Goal: Transaction & Acquisition: Purchase product/service

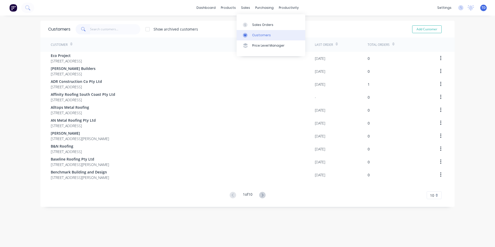
click at [257, 38] on link "Customers" at bounding box center [271, 35] width 69 height 10
click at [250, 34] on div at bounding box center [247, 35] width 8 height 5
click at [98, 30] on input "text" at bounding box center [115, 29] width 51 height 10
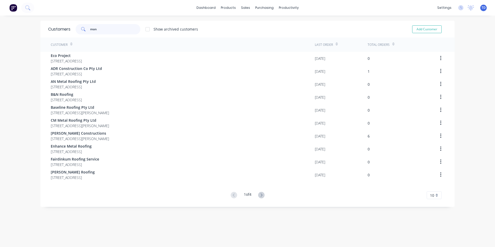
type input "mont"
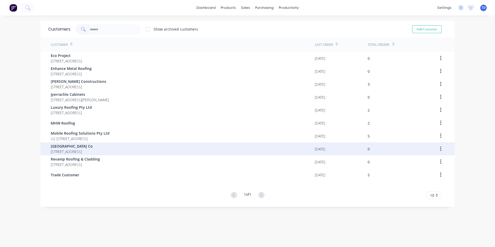
click at [76, 147] on span "[GEOGRAPHIC_DATA] Co" at bounding box center [72, 146] width 42 height 5
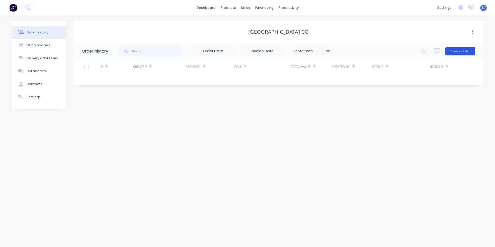
click at [459, 52] on button "Create Order" at bounding box center [461, 51] width 30 height 8
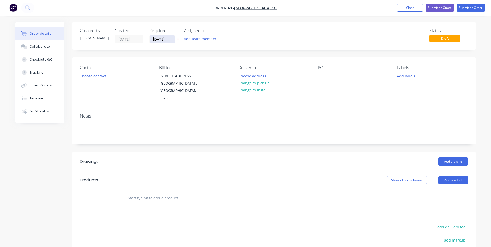
click at [167, 40] on input "[DATE]" at bounding box center [162, 39] width 25 height 8
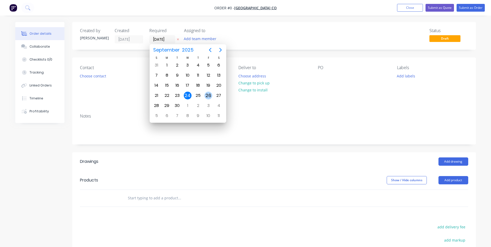
click at [208, 95] on div "26" at bounding box center [209, 96] width 8 height 8
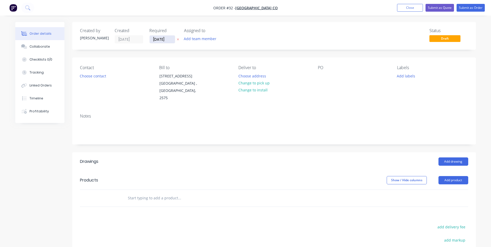
click at [161, 39] on input "[DATE]" at bounding box center [162, 39] width 25 height 8
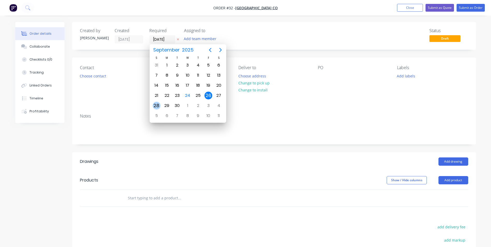
click at [157, 105] on div "28" at bounding box center [157, 106] width 8 height 8
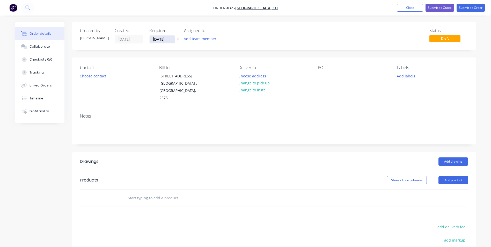
click at [162, 38] on input "[DATE]" at bounding box center [162, 39] width 25 height 8
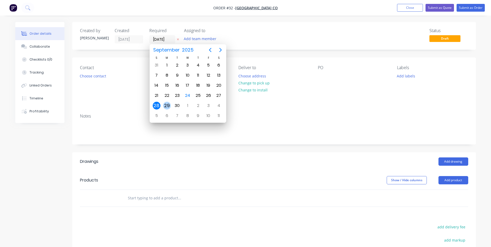
drag, startPoint x: 164, startPoint y: 105, endPoint x: 161, endPoint y: 104, distance: 2.7
click at [164, 104] on div "29" at bounding box center [167, 106] width 8 height 8
type input "[DATE]"
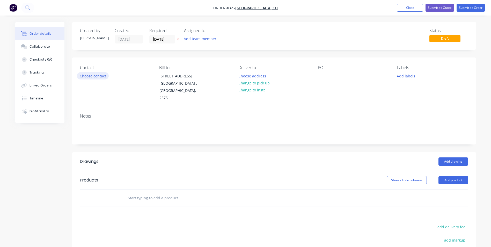
click at [103, 76] on button "Choose contact" at bounding box center [93, 75] width 32 height 7
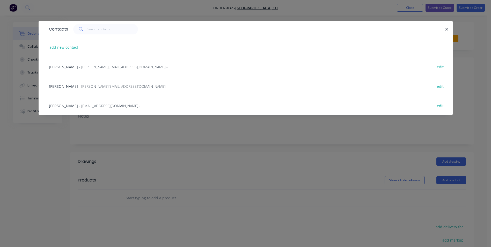
click at [100, 87] on span "- [PERSON_NAME][EMAIL_ADDRESS][DOMAIN_NAME] -" at bounding box center [123, 86] width 89 height 5
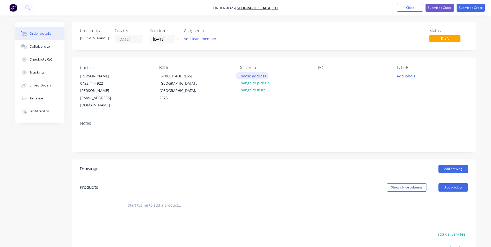
click at [258, 77] on button "Choose address" at bounding box center [252, 75] width 33 height 7
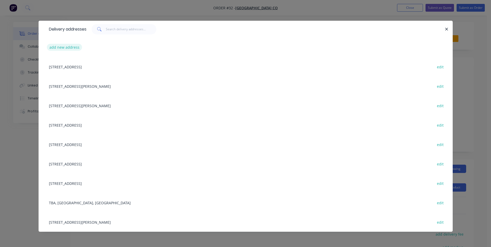
click at [73, 47] on button "add new address" at bounding box center [64, 47] width 35 height 7
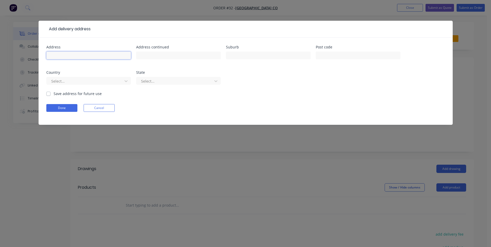
click at [84, 55] on input "text" at bounding box center [88, 56] width 85 height 8
type input "[STREET_ADDRESS]"
type input "[PERSON_NAME] VAle"
type input "2577"
click at [243, 58] on input "[PERSON_NAME] VAle" at bounding box center [268, 56] width 85 height 8
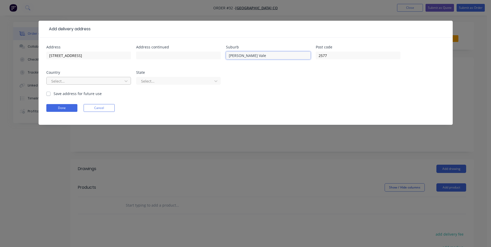
type input "[PERSON_NAME] Vale"
click at [51, 81] on input "text" at bounding box center [51, 80] width 1 height 5
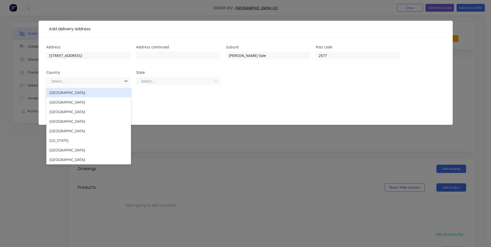
click at [58, 92] on div "[GEOGRAPHIC_DATA]" at bounding box center [88, 93] width 85 height 10
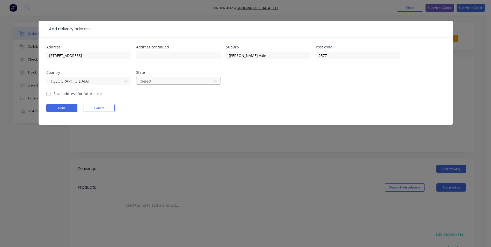
click at [188, 81] on div at bounding box center [175, 81] width 69 height 6
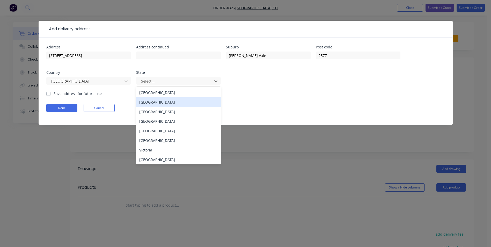
click at [169, 98] on div "[GEOGRAPHIC_DATA]" at bounding box center [178, 102] width 85 height 10
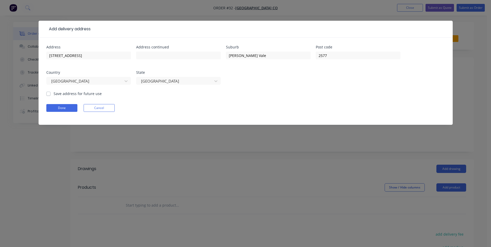
click at [46, 94] on div "Address [STREET_ADDRESS][PERSON_NAME] Save address for future use Done Cancel" at bounding box center [246, 81] width 414 height 87
click at [54, 94] on label "Save address for future use" at bounding box center [78, 93] width 48 height 5
click at [48, 94] on input "Save address for future use" at bounding box center [48, 93] width 4 height 5
checkbox input "true"
click at [59, 105] on button "Done" at bounding box center [61, 108] width 31 height 8
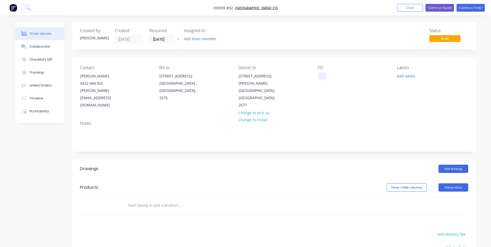
click at [324, 75] on div at bounding box center [322, 76] width 8 height 8
click at [140, 200] on input "text" at bounding box center [180, 205] width 104 height 10
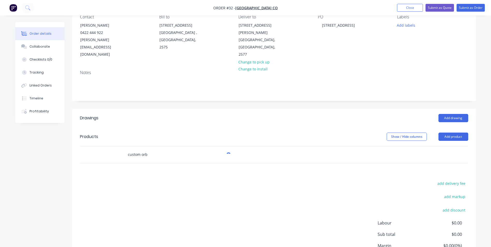
scroll to position [78, 0]
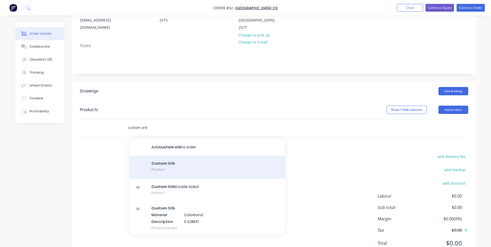
type input "custom orb"
click at [155, 156] on div "Custom Orb Product" at bounding box center [207, 167] width 155 height 23
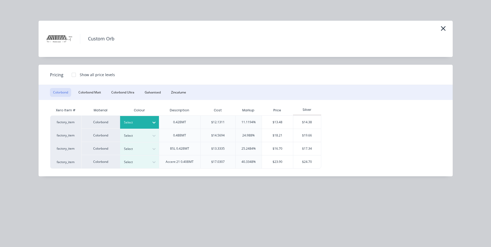
click at [129, 121] on div at bounding box center [135, 123] width 23 height 6
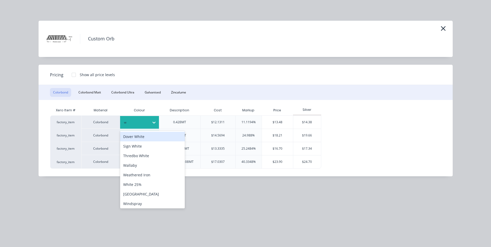
type input "wo"
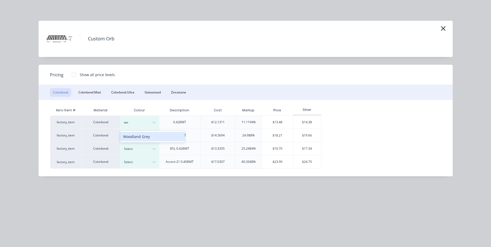
click at [132, 138] on div "Woodland Grey" at bounding box center [152, 137] width 65 height 10
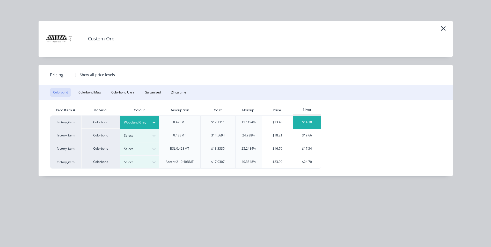
click at [302, 122] on div "$14.38" at bounding box center [307, 122] width 28 height 13
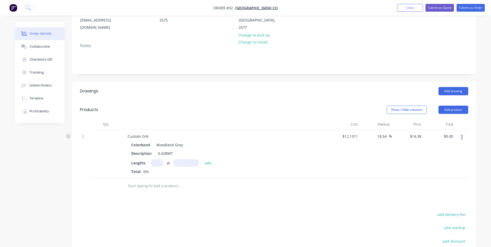
click at [462, 135] on icon "button" at bounding box center [462, 137] width 1 height 5
click at [405, 140] on div "$14.38 $14.38" at bounding box center [408, 154] width 32 height 48
click at [155, 159] on input "text" at bounding box center [157, 163] width 13 height 8
type input "48"
type input "3670"
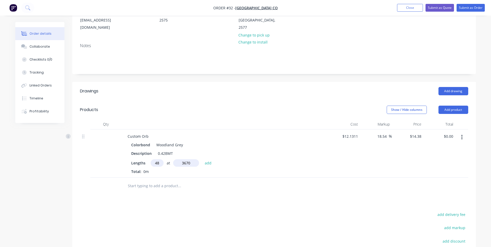
click at [202, 159] on button "add" at bounding box center [208, 162] width 12 height 7
type input "$2,533.18"
type input "5"
type input "4100"
click at [202, 159] on button "add" at bounding box center [208, 162] width 12 height 7
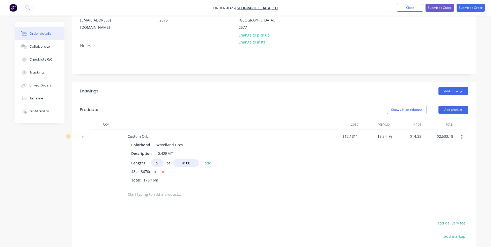
type input "$2,827.97"
type input "10"
type input "950"
click at [202, 159] on button "add" at bounding box center [208, 162] width 12 height 7
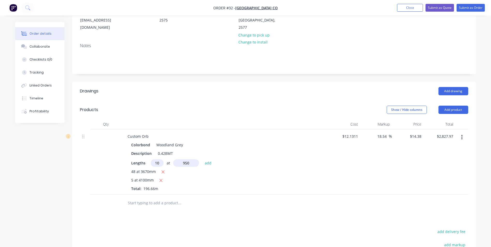
type input "$2,964.58"
click at [151, 206] on input "text" at bounding box center [180, 211] width 104 height 10
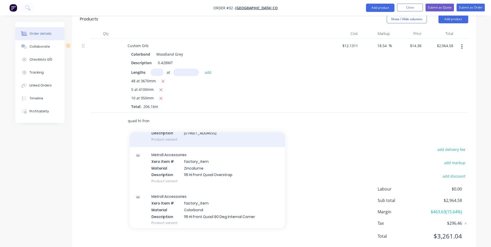
scroll to position [78, 0]
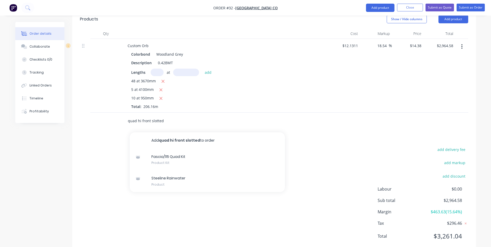
click at [149, 116] on input "quad hi front slotted" at bounding box center [180, 121] width 104 height 10
type input "q"
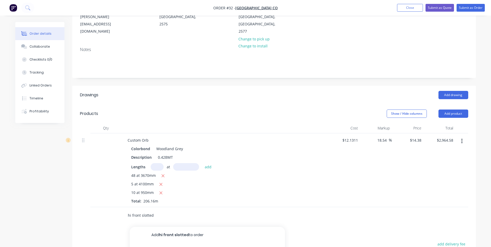
scroll to position [39, 0]
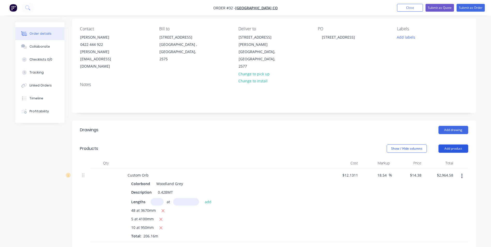
type input "hi front slotted"
click at [455, 145] on button "Add product" at bounding box center [454, 149] width 30 height 8
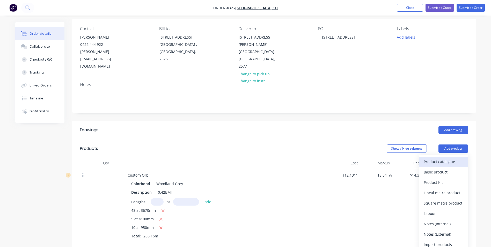
click at [446, 158] on div "Product catalogue" at bounding box center [444, 162] width 40 height 8
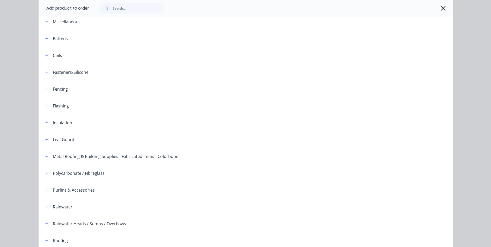
scroll to position [104, 0]
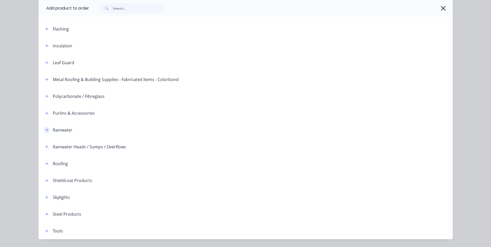
click at [45, 131] on icon "button" at bounding box center [46, 130] width 3 height 4
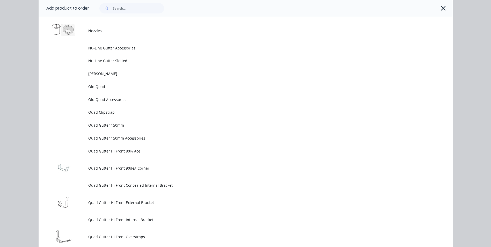
scroll to position [1243, 0]
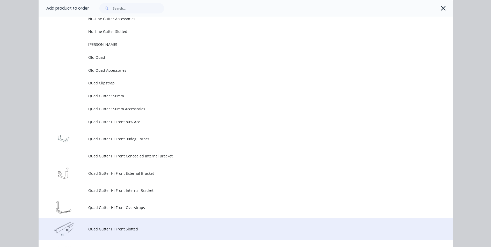
click at [114, 227] on span "Quad Gutter Hi Front Slotted" at bounding box center [234, 228] width 292 height 5
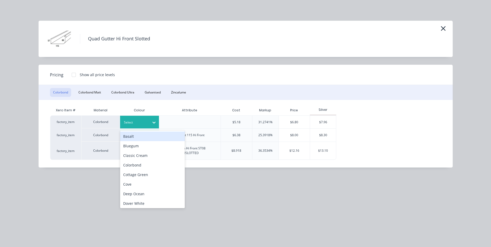
click at [130, 123] on div at bounding box center [135, 123] width 23 height 6
type input "wo"
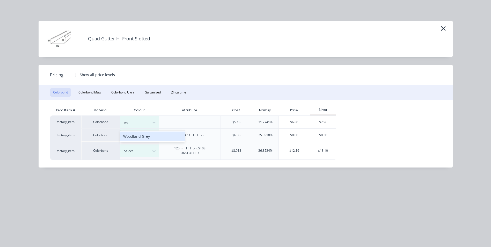
click at [137, 136] on div "Woodland Grey" at bounding box center [152, 137] width 65 height 10
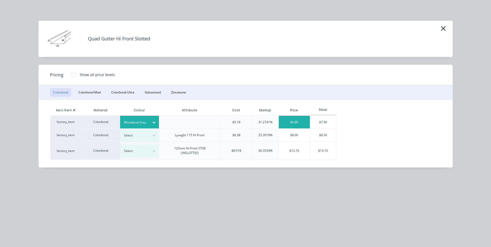
click at [298, 120] on div "$6.80" at bounding box center [294, 122] width 31 height 13
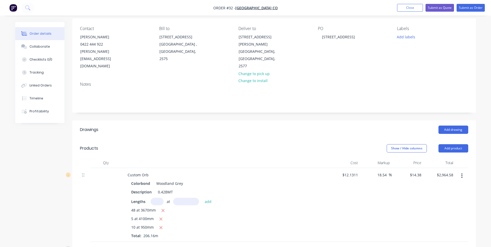
scroll to position [142, 0]
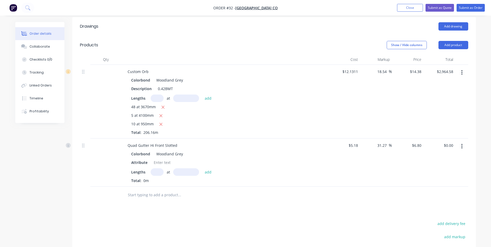
click at [154, 168] on input "text" at bounding box center [157, 172] width 13 height 8
type input "3"
type input "6500"
click at [202, 168] on button "add" at bounding box center [208, 171] width 12 height 7
type input "$132.60"
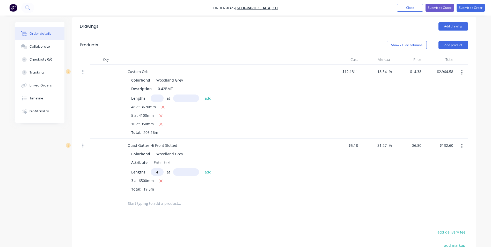
type input "4"
type input "6000"
click at [202, 168] on button "add" at bounding box center [208, 171] width 12 height 7
type input "$295.80"
type input "1"
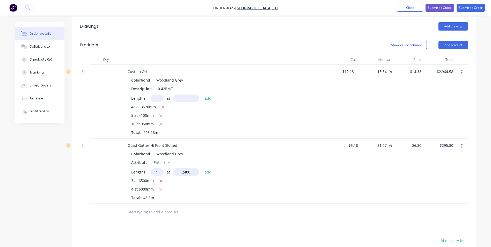
type input "2400"
click at [202, 168] on button "add" at bounding box center [208, 171] width 12 height 7
type input "$312.12"
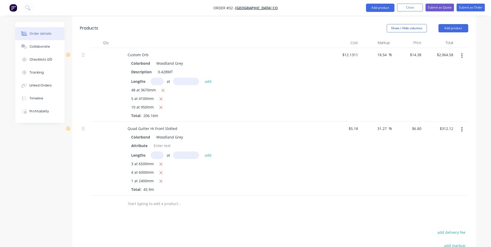
scroll to position [168, 0]
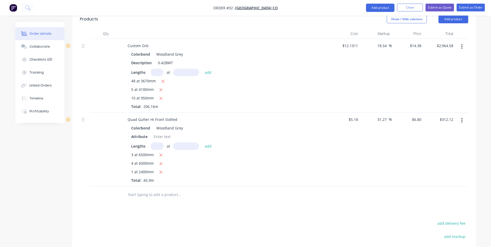
click at [132, 190] on input "text" at bounding box center [180, 195] width 104 height 10
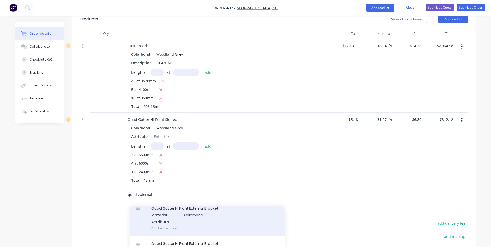
type input "quad external"
click at [196, 201] on div "Quad Gutter Hi Front External Bracket Material Colorbond Attribute Product vari…" at bounding box center [207, 218] width 155 height 35
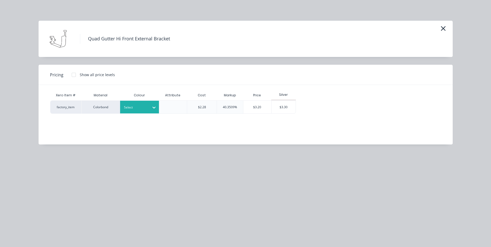
click at [122, 102] on div "Select" at bounding box center [139, 107] width 39 height 13
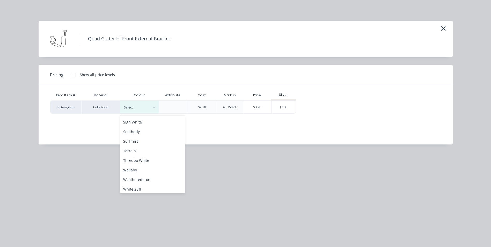
scroll to position [212, 0]
click at [134, 184] on div "Woodland Grey" at bounding box center [152, 188] width 65 height 10
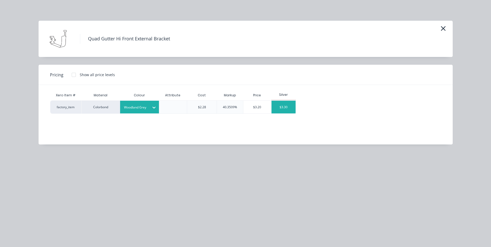
click at [279, 108] on div "$3.30" at bounding box center [284, 107] width 24 height 13
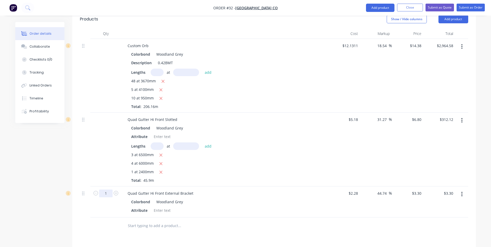
click at [109, 190] on input "1" at bounding box center [105, 194] width 13 height 8
type input "35"
type input "$115.50"
click at [127, 221] on div at bounding box center [201, 226] width 155 height 10
click at [132, 221] on input "text" at bounding box center [180, 226] width 104 height 10
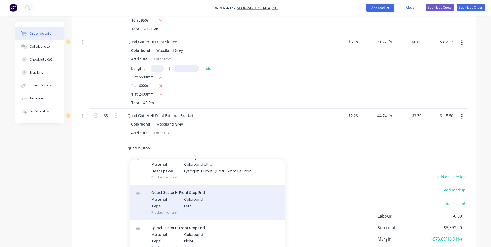
scroll to position [181, 0]
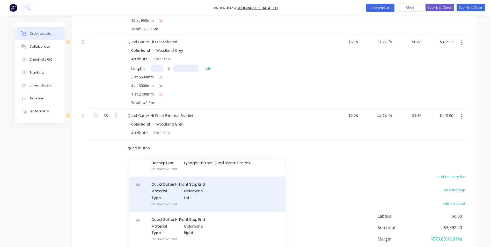
type input "quad hi stop"
click at [184, 177] on div "Quad Gutter Hi Front Stop End Material Colorbond Type Left Product variant" at bounding box center [207, 194] width 155 height 35
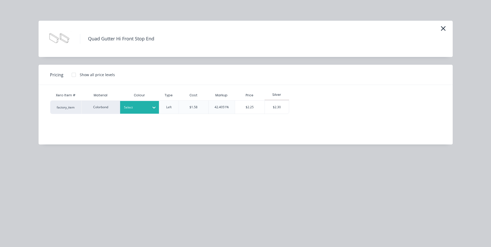
click at [146, 109] on div at bounding box center [135, 108] width 23 height 6
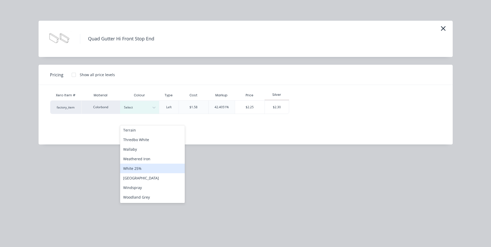
scroll to position [272, 0]
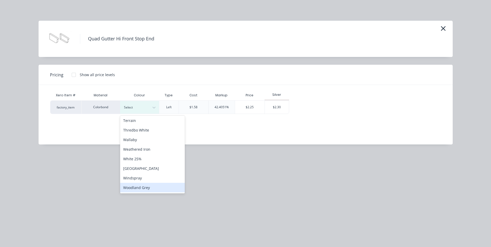
click at [139, 186] on div "Woodland Grey" at bounding box center [152, 188] width 65 height 10
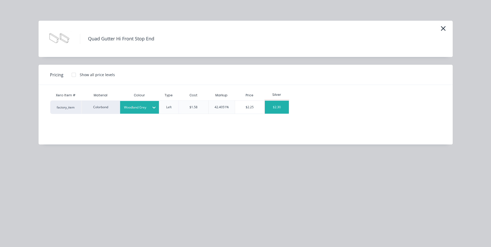
click at [276, 107] on div "$2.30" at bounding box center [277, 107] width 24 height 13
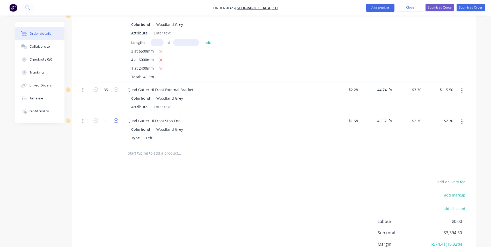
click at [117, 118] on icon "button" at bounding box center [116, 120] width 5 height 5
type input "2"
type input "$4.60"
click at [117, 118] on icon "button" at bounding box center [116, 120] width 5 height 5
type input "3"
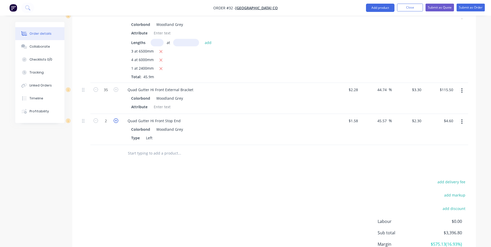
type input "$6.90"
click at [134, 148] on input "text" at bounding box center [180, 153] width 104 height 10
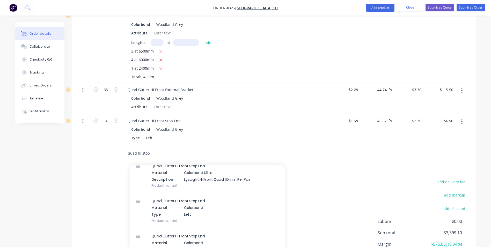
scroll to position [207, 0]
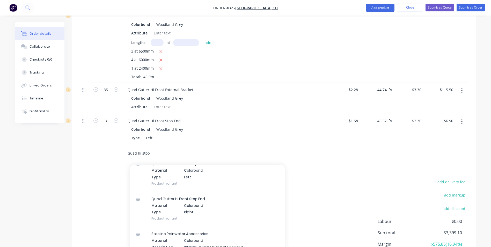
type input "quad hi stop"
click at [177, 198] on div "Quad Gutter Hi Front Stop End Material Colorbond Type Right Product variant" at bounding box center [207, 208] width 155 height 35
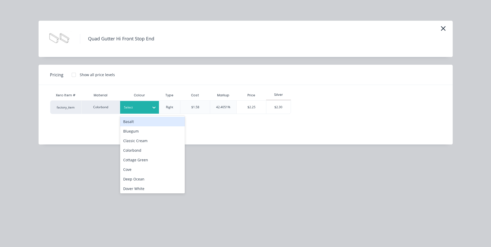
click at [138, 103] on div "Select" at bounding box center [139, 107] width 39 height 13
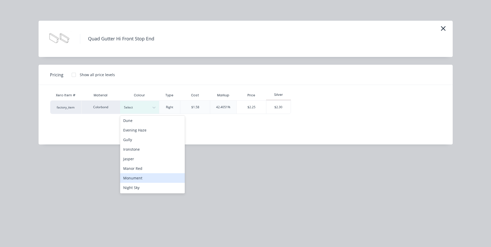
scroll to position [212, 0]
click at [132, 187] on div "Woodland Grey" at bounding box center [152, 188] width 65 height 10
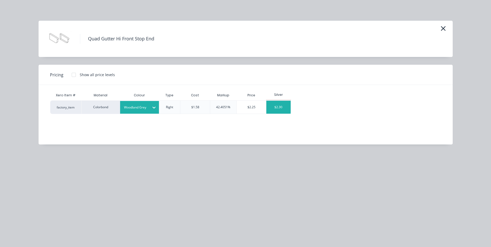
click at [272, 107] on div "$2.30" at bounding box center [279, 107] width 24 height 13
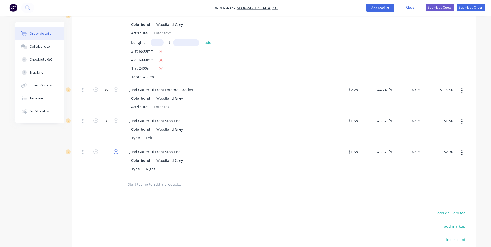
click at [118, 149] on icon "button" at bounding box center [116, 151] width 5 height 5
type input "2"
type input "$4.60"
click at [118, 149] on icon "button" at bounding box center [116, 151] width 5 height 5
type input "3"
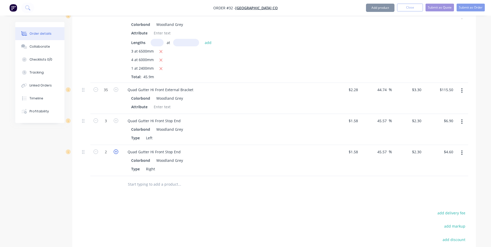
type input "$6.90"
click at [136, 179] on input "text" at bounding box center [180, 184] width 104 height 10
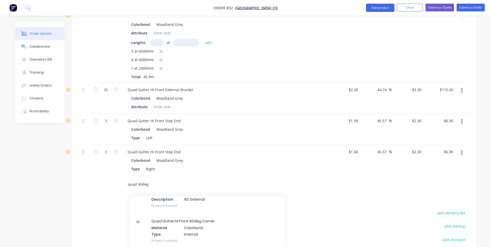
scroll to position [104, 0]
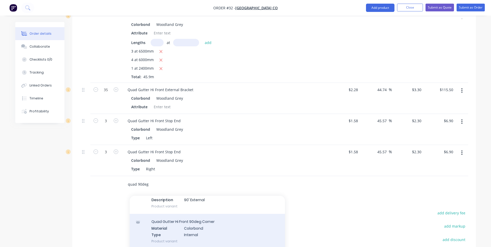
type input "quad 90deg"
click at [178, 214] on div "Quad Gutter Hi Front 90deg Corner Material Colorbond Type Internal Product vari…" at bounding box center [207, 231] width 155 height 35
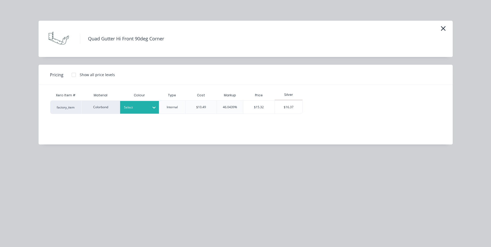
click at [140, 110] on div at bounding box center [135, 108] width 23 height 6
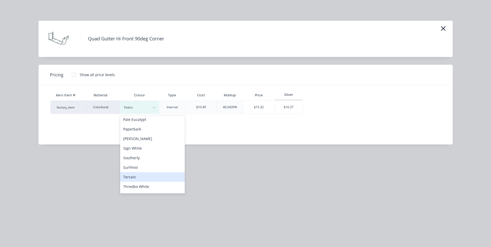
scroll to position [212, 0]
click at [131, 187] on div "Woodland Grey" at bounding box center [152, 188] width 65 height 10
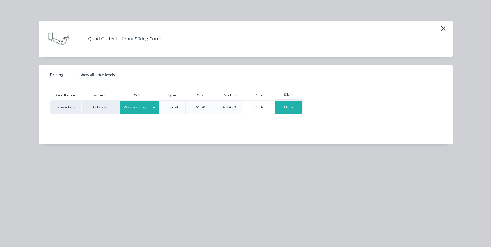
click at [284, 106] on div "$16.37" at bounding box center [289, 107] width 28 height 13
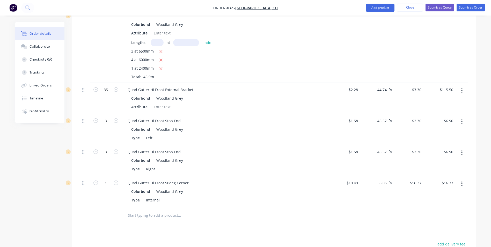
click at [138, 210] on input "text" at bounding box center [180, 215] width 104 height 10
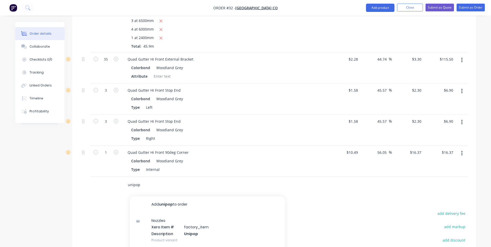
scroll to position [350, 0]
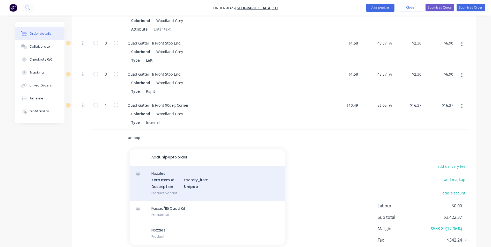
type input "unipop"
click at [184, 169] on div "Nozzles Xero Item # factory_item Description Unipop Product variant" at bounding box center [207, 183] width 155 height 35
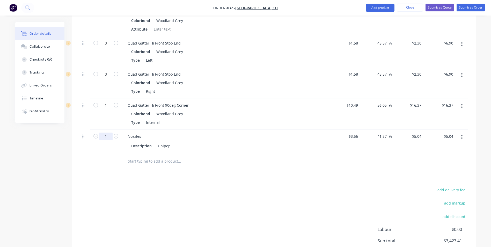
click at [110, 133] on input "1" at bounding box center [105, 137] width 13 height 8
type input "8"
type input "$40.32"
click at [119, 153] on div at bounding box center [105, 161] width 31 height 17
click at [134, 156] on input "text" at bounding box center [180, 161] width 104 height 10
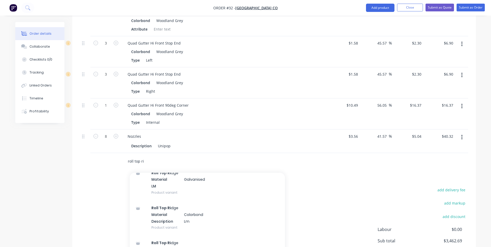
scroll to position [52, 0]
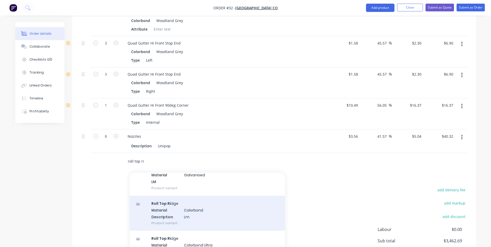
type input "roll top ri"
click at [183, 197] on div "Roll Top Ri dge Material Colorbond Description Lm Product variant" at bounding box center [207, 213] width 155 height 35
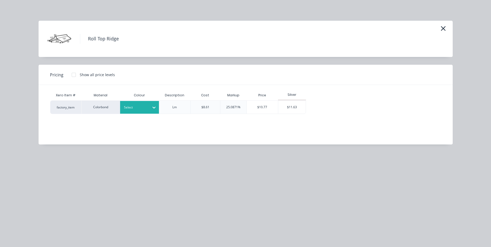
click at [139, 110] on div at bounding box center [135, 108] width 23 height 6
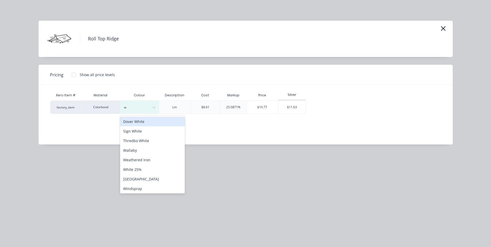
type input "wo"
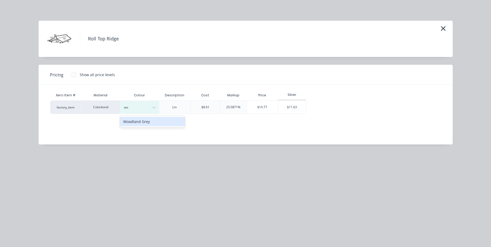
click at [142, 124] on div "Woodland Grey" at bounding box center [152, 122] width 65 height 10
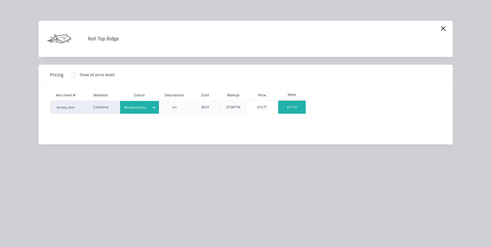
click at [286, 106] on div "$11.63" at bounding box center [292, 107] width 28 height 13
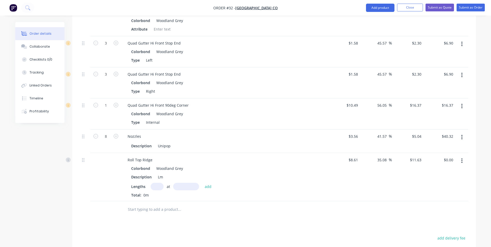
click at [156, 183] on input "text" at bounding box center [157, 187] width 13 height 8
type input "3"
type input "6500"
click at [202, 183] on button "add" at bounding box center [208, 186] width 12 height 7
type input "$226.79"
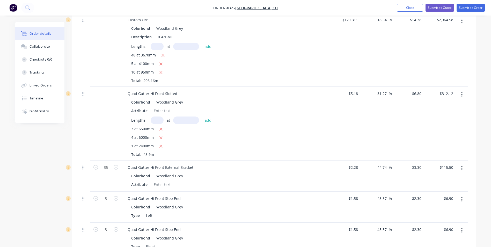
scroll to position [65, 0]
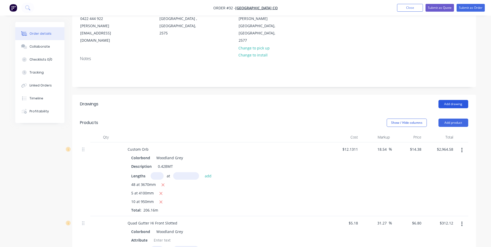
click at [461, 100] on button "Add drawing" at bounding box center [454, 104] width 30 height 8
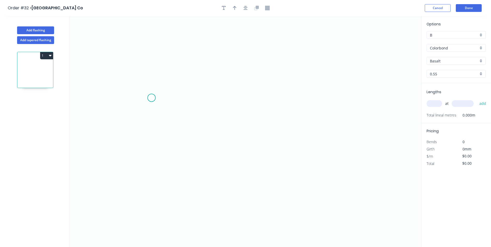
click at [152, 98] on icon "0" at bounding box center [246, 131] width 352 height 231
click at [135, 111] on icon "0" at bounding box center [246, 131] width 352 height 231
click at [259, 171] on icon "0 ?" at bounding box center [246, 131] width 352 height 231
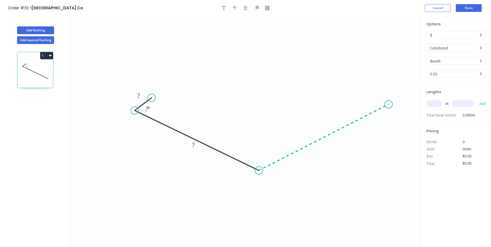
click at [389, 104] on icon "0 ? ? ? º" at bounding box center [246, 131] width 352 height 231
click at [366, 92] on icon at bounding box center [377, 98] width 24 height 12
click at [139, 95] on tspan "?" at bounding box center [138, 95] width 3 height 9
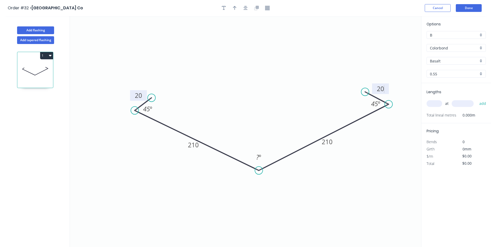
type input "$19.91"
click at [449, 63] on input "Basalt" at bounding box center [454, 60] width 48 height 5
click at [443, 74] on div "Woodland Grey" at bounding box center [456, 70] width 59 height 9
type input "Woodland Grey"
click at [441, 102] on input "text" at bounding box center [435, 103] width 16 height 7
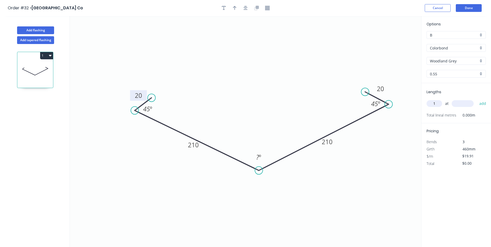
type input "1"
type input "3000"
click at [477, 99] on button "add" at bounding box center [483, 103] width 12 height 9
type input "$59.73"
click at [234, 10] on icon "button" at bounding box center [235, 8] width 4 height 5
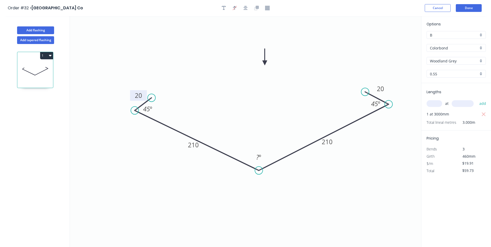
drag, startPoint x: 395, startPoint y: 41, endPoint x: 266, endPoint y: 63, distance: 130.9
click at [265, 63] on icon at bounding box center [265, 57] width 5 height 17
click at [460, 10] on button "Done" at bounding box center [469, 8] width 26 height 8
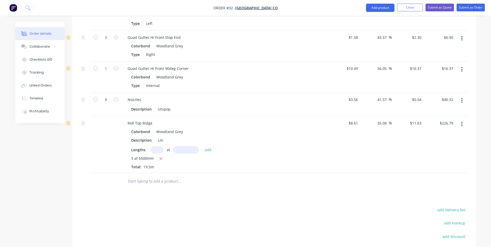
scroll to position [492, 0]
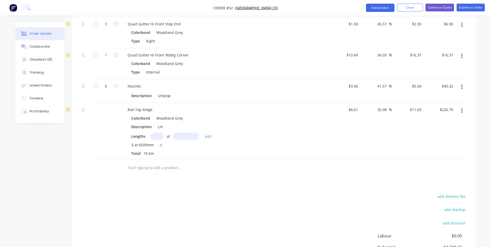
click at [147, 163] on input "text" at bounding box center [180, 168] width 104 height 10
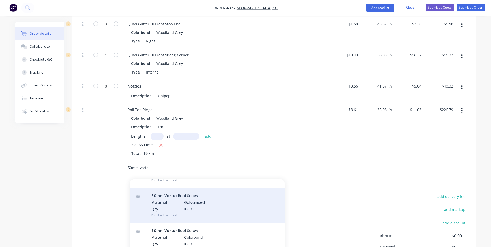
scroll to position [155, 0]
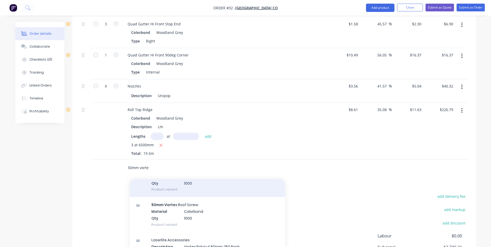
type input "50mm vorte"
click at [171, 201] on div "50mm Vorte x Roof Screw Material Colorbond Qty 1000 Product variant" at bounding box center [207, 214] width 155 height 35
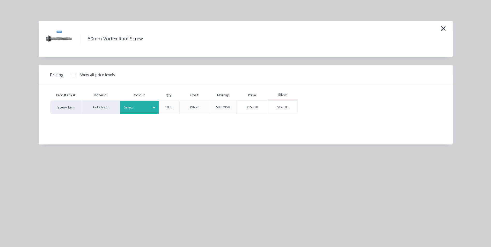
click at [127, 106] on div at bounding box center [135, 108] width 23 height 6
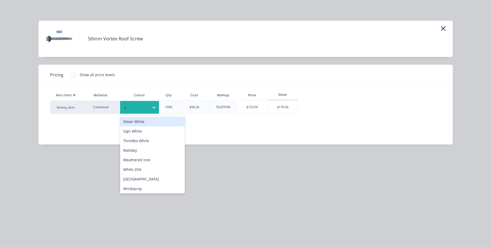
type input "wo"
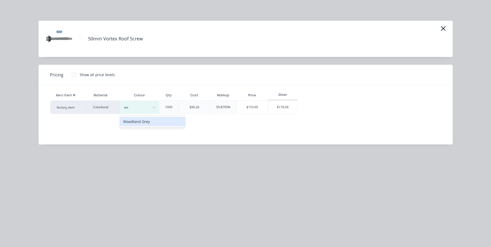
click at [129, 124] on div "Woodland Grey" at bounding box center [152, 122] width 65 height 10
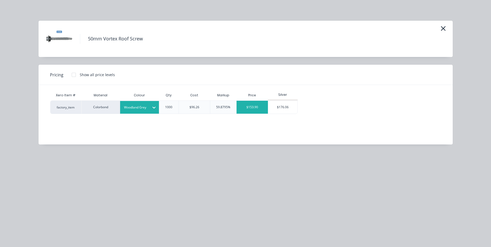
click at [260, 106] on div "$153.90" at bounding box center [252, 107] width 31 height 13
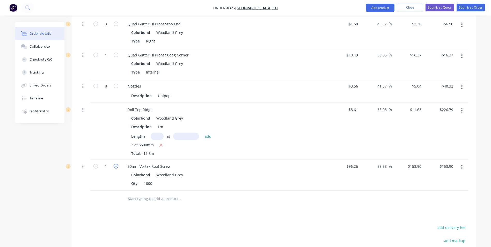
click at [116, 164] on icon "button" at bounding box center [116, 166] width 5 height 5
type input "2"
type input "$307.80"
click at [116, 164] on icon "button" at bounding box center [116, 166] width 5 height 5
type input "3"
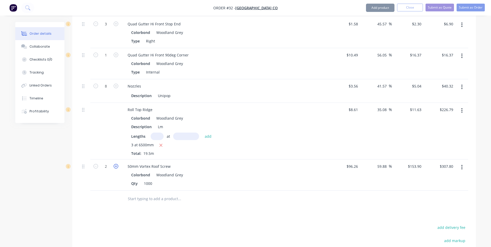
type input "$461.70"
drag, startPoint x: 94, startPoint y: 152, endPoint x: 106, endPoint y: 164, distance: 17.3
click at [95, 164] on icon "button" at bounding box center [96, 166] width 5 height 5
type input "2"
type input "$307.80"
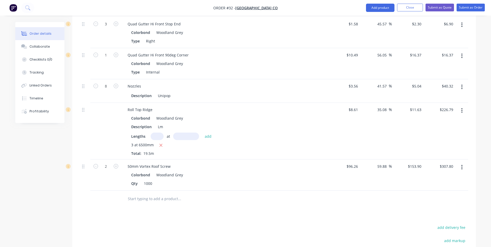
click at [140, 194] on input "text" at bounding box center [180, 199] width 104 height 10
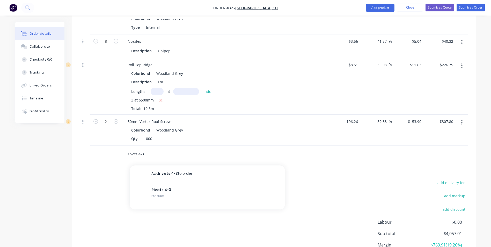
scroll to position [544, 0]
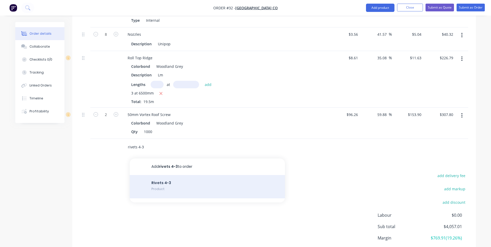
type input "rivets 4-3"
click at [163, 175] on div "Rivets 4-3 Product" at bounding box center [207, 186] width 155 height 23
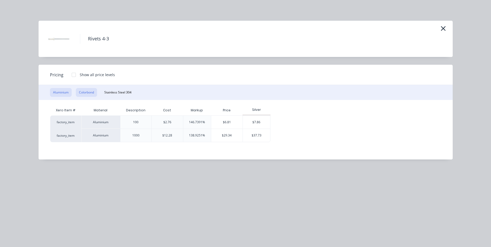
click at [83, 92] on button "Colorbond" at bounding box center [86, 92] width 21 height 9
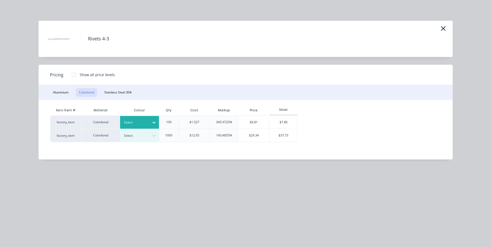
click at [135, 120] on div at bounding box center [135, 123] width 23 height 6
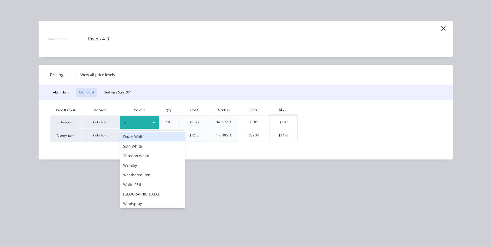
type input "wo"
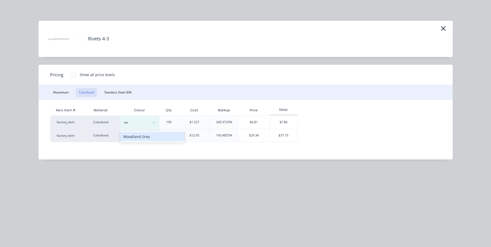
click at [133, 135] on div "Woodland Grey" at bounding box center [152, 137] width 65 height 10
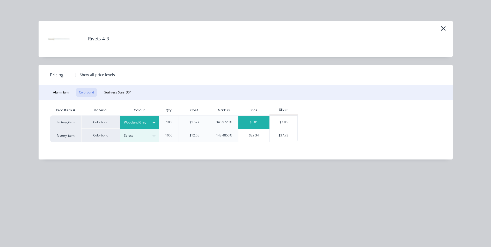
click at [253, 120] on div "$6.81" at bounding box center [254, 122] width 31 height 13
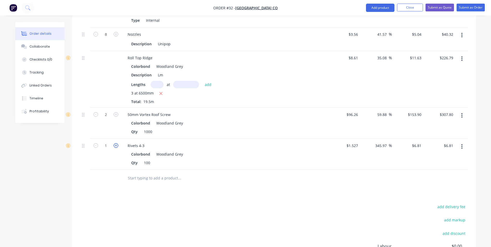
click at [117, 143] on icon "button" at bounding box center [116, 145] width 5 height 5
type input "2"
type input "$13.62"
click at [117, 143] on icon "button" at bounding box center [116, 145] width 5 height 5
type input "3"
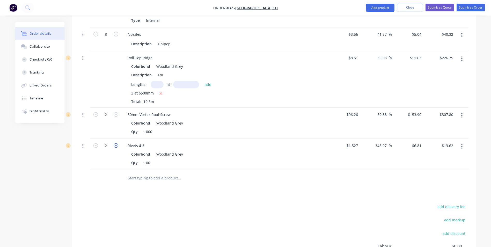
type input "$20.43"
click at [139, 173] on input "text" at bounding box center [180, 178] width 104 height 10
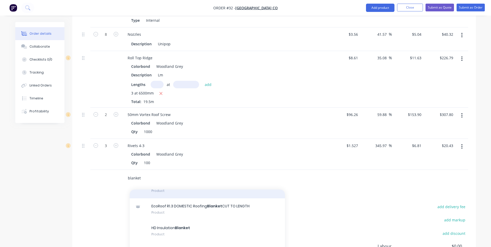
scroll to position [52, 0]
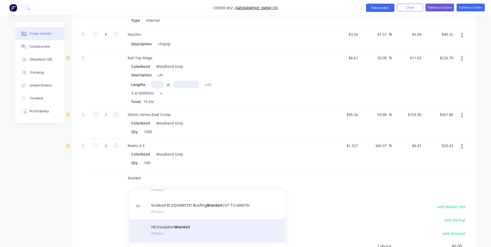
type input "blanket"
click at [175, 219] on div "HD Insulation Blanket Product" at bounding box center [207, 230] width 155 height 23
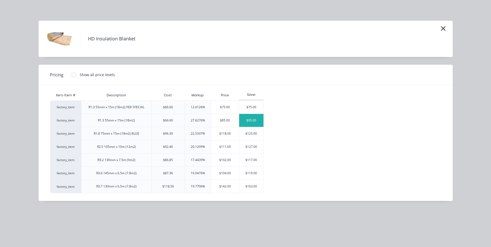
click at [252, 121] on div "$95.00" at bounding box center [251, 120] width 24 height 13
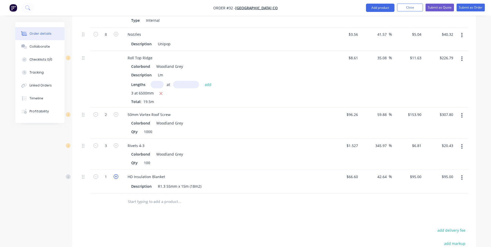
click at [116, 174] on icon "button" at bounding box center [116, 176] width 5 height 5
type input "2"
type input "$190.00"
click at [116, 174] on icon "button" at bounding box center [116, 176] width 5 height 5
type input "3"
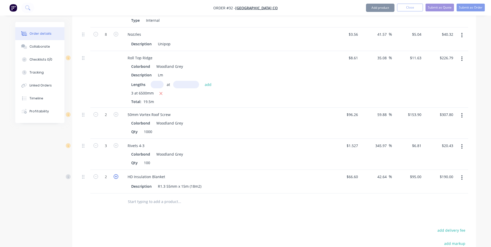
type input "$285.00"
click at [116, 174] on icon "button" at bounding box center [116, 176] width 5 height 5
type input "4"
type input "$380.00"
click at [116, 174] on icon "button" at bounding box center [116, 176] width 5 height 5
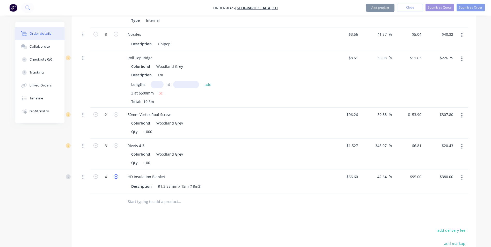
type input "5"
type input "$475.00"
click at [116, 174] on icon "button" at bounding box center [116, 176] width 5 height 5
type input "6"
type input "$570.00"
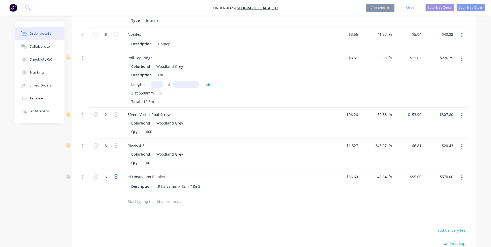
click at [116, 174] on icon "button" at bounding box center [116, 176] width 5 height 5
type input "7"
type input "$665.00"
click at [116, 174] on icon "button" at bounding box center [116, 176] width 5 height 5
type input "8"
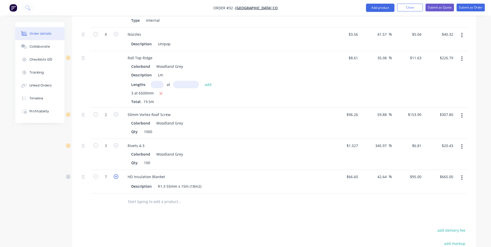
type input "$760.00"
click at [116, 174] on icon "button" at bounding box center [116, 176] width 5 height 5
type input "9"
type input "$855.00"
click at [116, 174] on icon "button" at bounding box center [116, 176] width 5 height 5
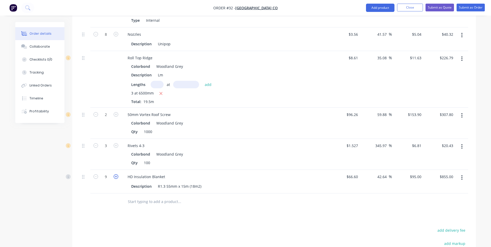
type input "10"
type input "$950.00"
click at [96, 174] on icon "button" at bounding box center [96, 176] width 5 height 5
type input "9"
type input "$855.00"
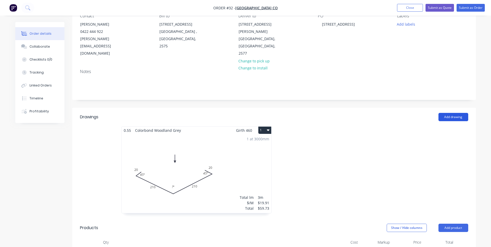
click at [465, 113] on button "Add drawing" at bounding box center [454, 117] width 30 height 8
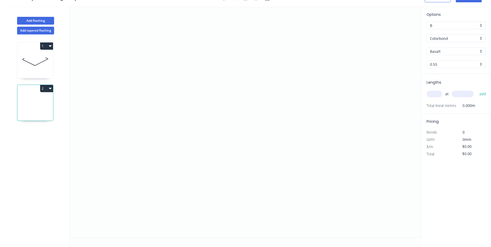
scroll to position [10, 0]
click at [164, 56] on icon "0" at bounding box center [246, 121] width 352 height 231
click at [169, 154] on icon "0" at bounding box center [246, 121] width 352 height 231
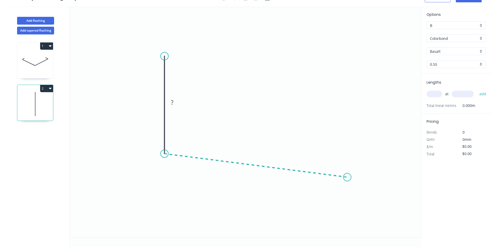
click at [348, 177] on icon "0 ?" at bounding box center [246, 121] width 352 height 231
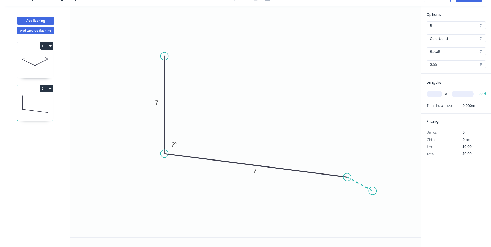
click at [373, 191] on icon "0 ? ? ? º" at bounding box center [246, 121] width 352 height 231
click at [373, 191] on circle at bounding box center [373, 191] width 8 height 8
drag, startPoint x: 263, startPoint y: 171, endPoint x: 266, endPoint y: 127, distance: 43.6
click at [273, 130] on rect at bounding box center [265, 131] width 17 height 11
drag, startPoint x: 162, startPoint y: 100, endPoint x: 194, endPoint y: 74, distance: 40.9
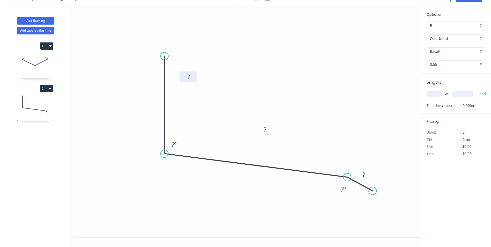
click at [194, 74] on rect at bounding box center [188, 76] width 17 height 11
click at [193, 76] on rect at bounding box center [188, 77] width 10 height 7
type input "$15.34"
click at [440, 49] on input "Basalt" at bounding box center [454, 51] width 48 height 5
drag, startPoint x: 443, startPoint y: 58, endPoint x: 446, endPoint y: 77, distance: 18.9
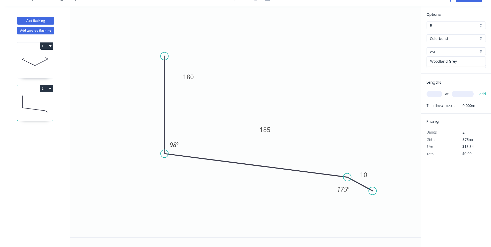
click at [443, 59] on div "Woodland Grey" at bounding box center [456, 61] width 59 height 9
type input "Woodland Grey"
click at [440, 93] on input "text" at bounding box center [435, 94] width 16 height 7
type input "2"
type input "3600"
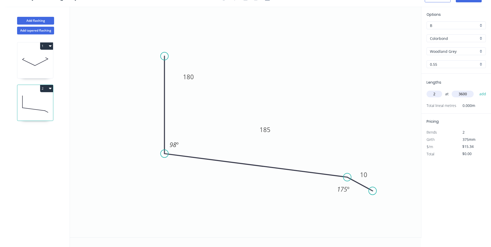
click at [477, 90] on button "add" at bounding box center [483, 94] width 12 height 9
type input "$110.45"
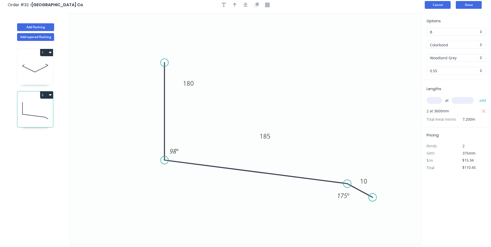
scroll to position [0, 0]
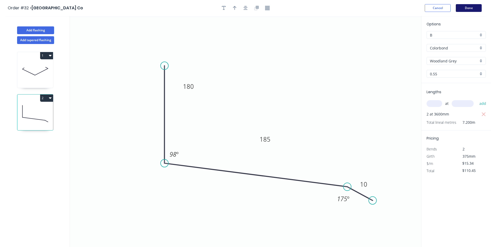
click at [464, 6] on button "Done" at bounding box center [469, 8] width 26 height 8
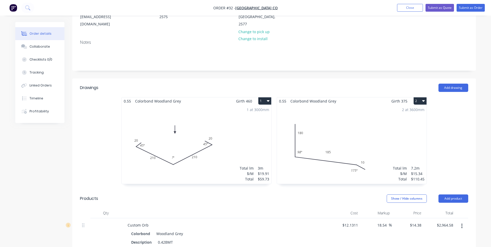
scroll to position [104, 0]
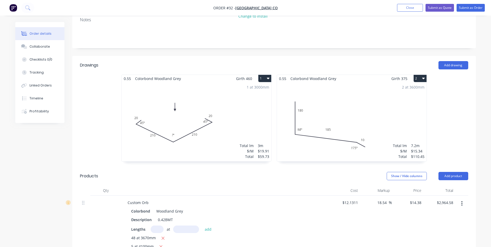
drag, startPoint x: 421, startPoint y: 62, endPoint x: 420, endPoint y: 67, distance: 5.8
click at [421, 75] on button "2" at bounding box center [420, 78] width 13 height 7
click at [410, 98] on div "Duplicate" at bounding box center [402, 102] width 40 height 8
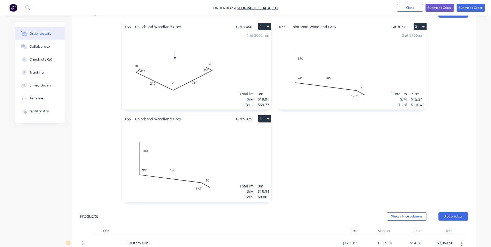
click at [228, 153] on div "Total lm $/M Total 0m $15.34 $0.00" at bounding box center [197, 162] width 150 height 79
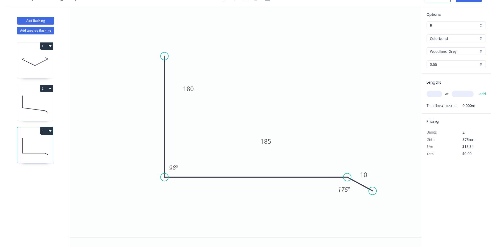
drag, startPoint x: 166, startPoint y: 156, endPoint x: 168, endPoint y: 177, distance: 21.6
click at [168, 177] on circle at bounding box center [165, 177] width 8 height 8
click at [177, 170] on tspan "º" at bounding box center [177, 167] width 2 height 9
click at [229, 166] on icon "0 180 185 10 90 º 175 º" at bounding box center [246, 121] width 352 height 231
click at [191, 91] on tspan "180" at bounding box center [188, 88] width 11 height 9
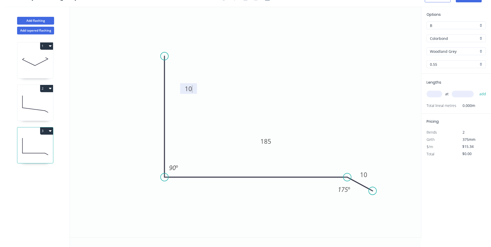
type input "$12.24"
click at [271, 141] on tspan "185" at bounding box center [266, 141] width 11 height 9
click at [440, 92] on input "text" at bounding box center [435, 94] width 16 height 7
type input "1"
type input "4200"
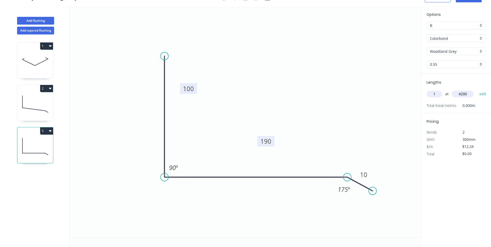
click at [477, 90] on button "add" at bounding box center [483, 94] width 12 height 9
type input "$51.41"
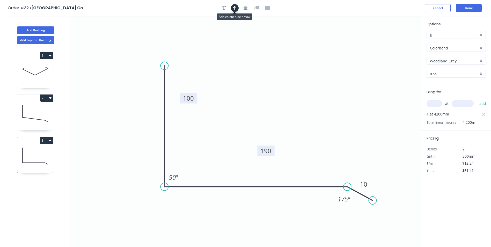
click at [238, 8] on button "button" at bounding box center [235, 8] width 8 height 8
drag, startPoint x: 395, startPoint y: 41, endPoint x: 280, endPoint y: 107, distance: 133.1
click at [280, 107] on icon at bounding box center [280, 100] width 5 height 17
click at [466, 5] on button "Done" at bounding box center [469, 8] width 26 height 8
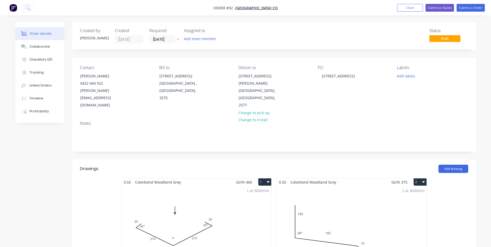
click at [337, 192] on div "2 at 3600mm Total lm $/M Total 7.2m $15.34 $110.45" at bounding box center [352, 225] width 150 height 79
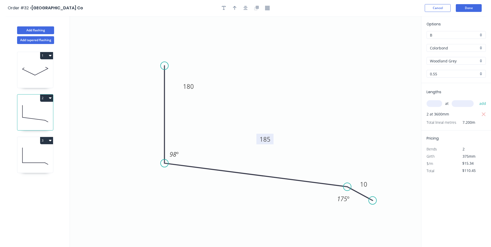
drag, startPoint x: 271, startPoint y: 138, endPoint x: 269, endPoint y: 141, distance: 2.7
click at [271, 139] on rect at bounding box center [265, 139] width 17 height 11
click at [269, 141] on tspan "185" at bounding box center [265, 139] width 11 height 9
click at [325, 56] on icon "0 180 190 10 98 º 175 º" at bounding box center [246, 131] width 352 height 231
click at [463, 9] on button "Done" at bounding box center [469, 8] width 26 height 8
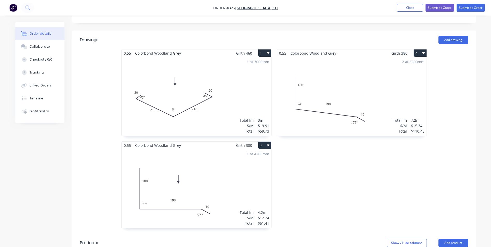
scroll to position [104, 0]
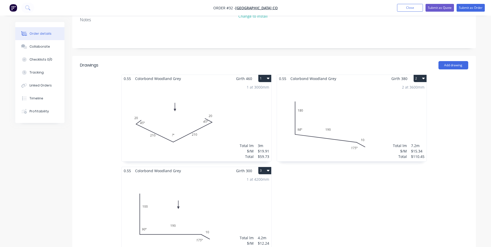
click at [415, 75] on button "2" at bounding box center [420, 78] width 13 height 7
click at [397, 98] on div "Duplicate" at bounding box center [402, 102] width 40 height 8
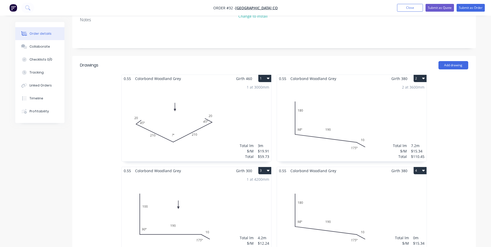
click at [340, 175] on div "Total lm $/M Total 0m $15.34 $0.00" at bounding box center [352, 214] width 150 height 79
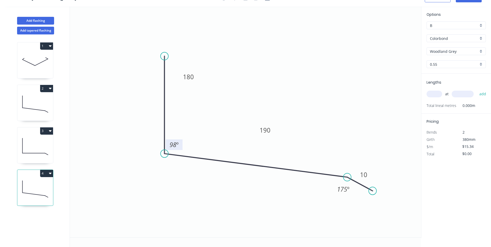
click at [177, 145] on tspan "º" at bounding box center [177, 144] width 2 height 9
click at [307, 106] on icon "0 180 190 10 96 º 175 º" at bounding box center [246, 121] width 352 height 231
click at [435, 96] on input "text" at bounding box center [435, 94] width 16 height 7
type input "1"
type input "4200"
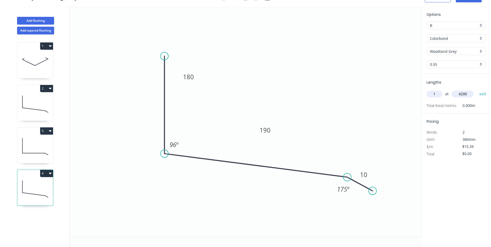
click at [477, 90] on button "add" at bounding box center [483, 94] width 12 height 9
type input "$64.43"
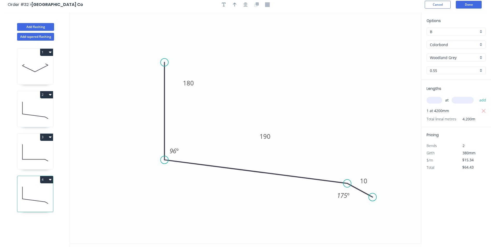
scroll to position [0, 0]
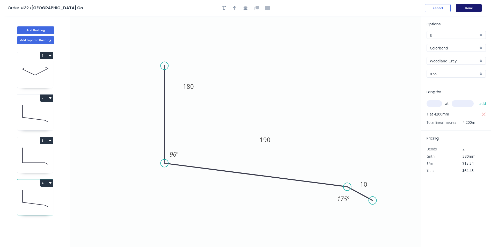
click at [467, 10] on button "Done" at bounding box center [469, 8] width 26 height 8
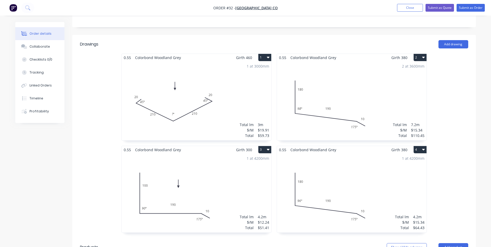
scroll to position [130, 0]
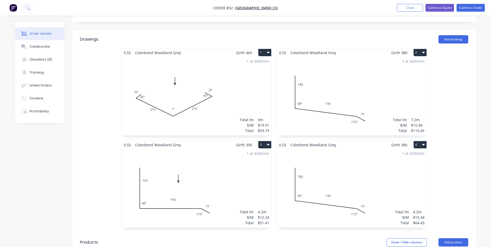
click at [264, 141] on button "3" at bounding box center [265, 144] width 13 height 7
click at [247, 164] on div "Duplicate" at bounding box center [247, 168] width 40 height 8
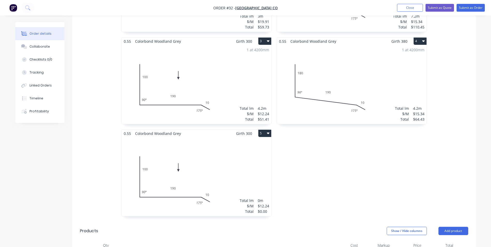
click at [233, 147] on div "Total lm $/M Total 0m $12.24 $0.00" at bounding box center [197, 176] width 150 height 79
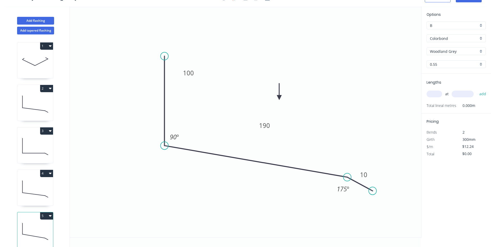
drag, startPoint x: 162, startPoint y: 178, endPoint x: 169, endPoint y: 146, distance: 33.1
click at [168, 146] on circle at bounding box center [165, 146] width 8 height 8
click at [177, 137] on tspan "º" at bounding box center [178, 137] width 2 height 9
click at [433, 93] on input "text" at bounding box center [435, 94] width 16 height 7
type input "1"
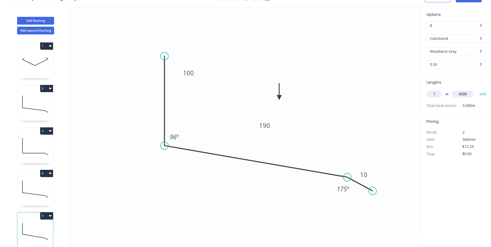
type input "4200"
click at [477, 90] on button "add" at bounding box center [483, 94] width 12 height 9
type input "$51.41"
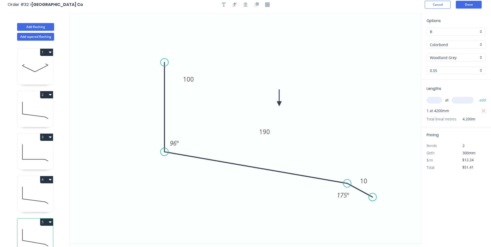
scroll to position [0, 0]
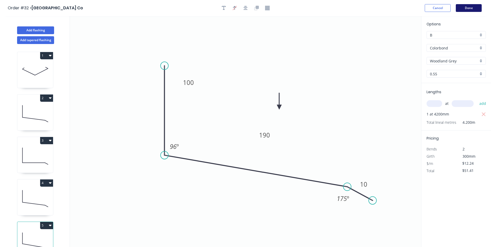
click at [460, 10] on button "Done" at bounding box center [469, 8] width 26 height 8
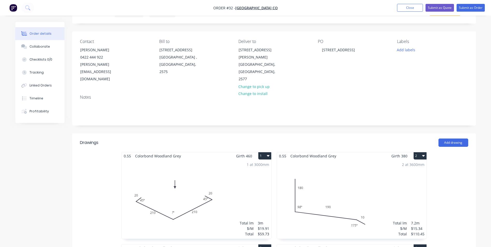
scroll to position [26, 0]
click at [456, 139] on button "Add drawing" at bounding box center [454, 143] width 30 height 8
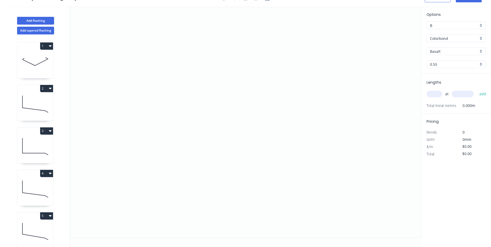
scroll to position [10, 0]
click at [194, 68] on icon "0" at bounding box center [246, 121] width 352 height 231
click at [303, 96] on icon "0" at bounding box center [246, 121] width 352 height 231
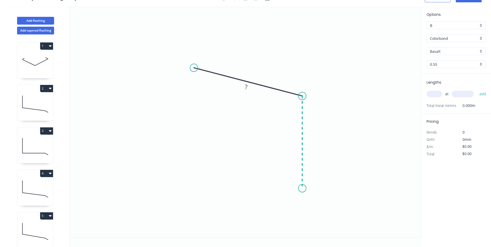
click at [304, 189] on icon "0 ?" at bounding box center [246, 121] width 352 height 231
click at [298, 208] on icon "0 ? ? ? º" at bounding box center [246, 121] width 352 height 231
click at [252, 70] on rect at bounding box center [250, 72] width 10 height 7
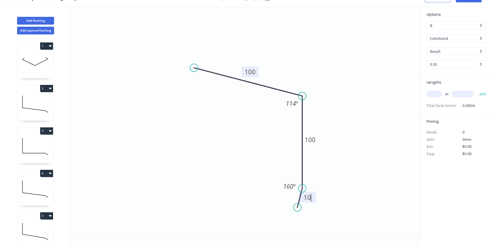
type input "$10.38"
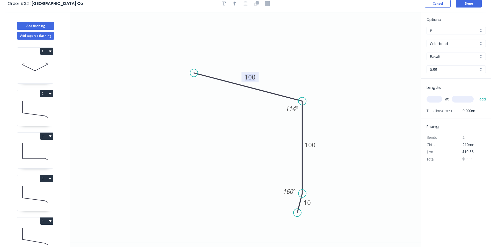
scroll to position [0, 0]
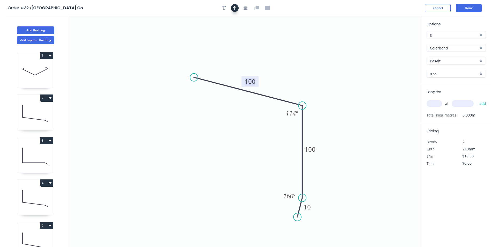
click at [236, 9] on icon "button" at bounding box center [235, 8] width 4 height 5
click at [395, 43] on icon at bounding box center [395, 36] width 5 height 17
drag, startPoint x: 395, startPoint y: 42, endPoint x: 331, endPoint y: 61, distance: 66.8
click at [337, 59] on icon at bounding box center [344, 53] width 15 height 15
click at [442, 57] on div "Basalt" at bounding box center [456, 61] width 59 height 8
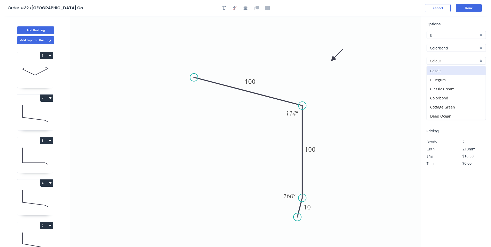
click at [443, 59] on input "text" at bounding box center [454, 60] width 48 height 5
click at [440, 71] on div "Woodland Grey" at bounding box center [456, 70] width 59 height 9
type input "Woodland Grey"
click at [439, 102] on input "text" at bounding box center [435, 103] width 16 height 7
type input "1"
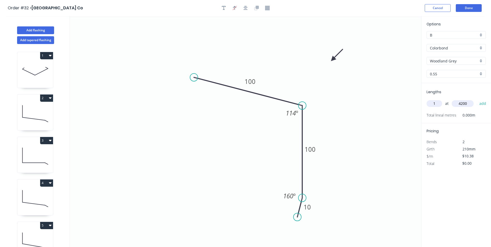
type input "4200"
click at [477, 99] on button "add" at bounding box center [483, 103] width 12 height 9
type input "$43.60"
click at [475, 6] on button "Done" at bounding box center [469, 8] width 26 height 8
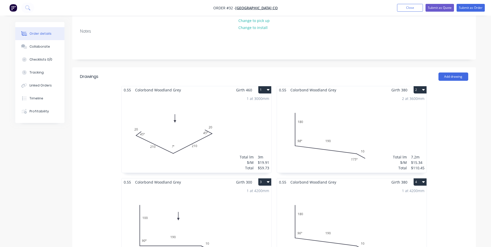
scroll to position [104, 0]
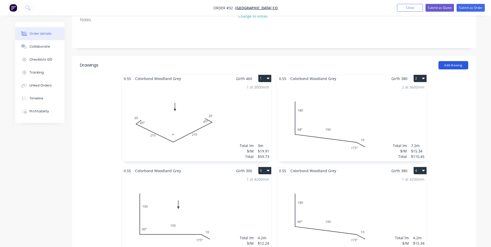
click at [450, 61] on button "Add drawing" at bounding box center [454, 65] width 30 height 8
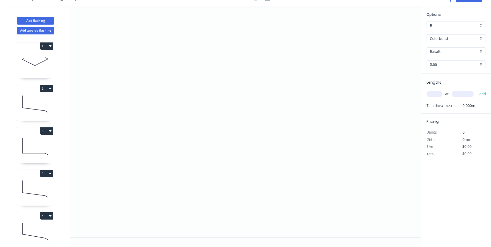
scroll to position [10, 0]
click at [205, 160] on icon "0" at bounding box center [246, 121] width 352 height 231
click at [188, 180] on icon "0" at bounding box center [246, 121] width 352 height 231
click at [186, 77] on icon "0 ?" at bounding box center [246, 121] width 352 height 231
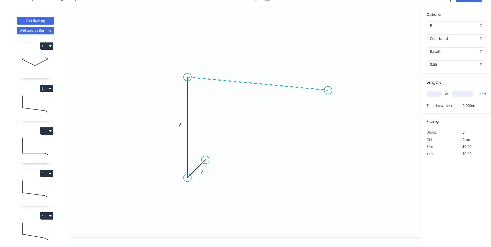
click at [328, 90] on icon "0 ? ?" at bounding box center [246, 121] width 352 height 231
click at [338, 107] on icon "0 ? ? ? ? º" at bounding box center [246, 121] width 352 height 231
click at [338, 107] on circle at bounding box center [338, 107] width 8 height 8
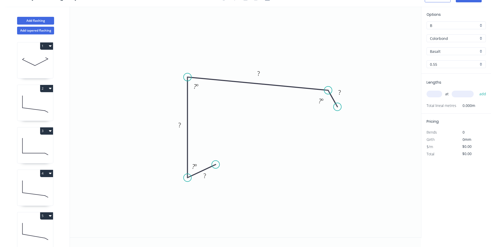
drag, startPoint x: 210, startPoint y: 160, endPoint x: 216, endPoint y: 165, distance: 8.1
click at [216, 165] on circle at bounding box center [216, 165] width 8 height 8
click at [209, 176] on rect at bounding box center [205, 176] width 10 height 7
type input "$16.81"
click at [257, 70] on tspan "200" at bounding box center [258, 73] width 11 height 9
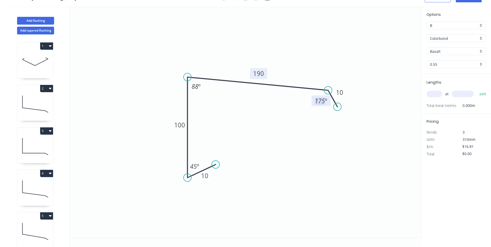
click at [446, 52] on input "Basalt" at bounding box center [454, 51] width 48 height 5
click at [446, 57] on div "Woodland Grey" at bounding box center [456, 61] width 59 height 9
type input "Woodland Grey"
click at [438, 93] on input "text" at bounding box center [435, 94] width 16 height 7
type input "2"
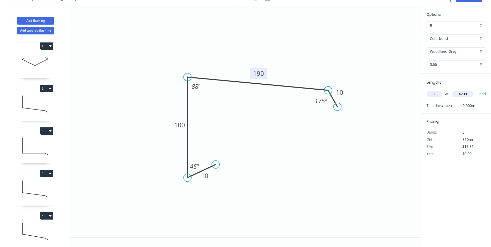
type input "4200"
click at [477, 90] on button "add" at bounding box center [483, 94] width 12 height 9
type input "$141.20"
type input "1"
type input "4800"
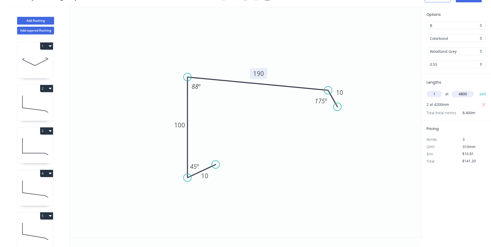
click at [477, 90] on button "add" at bounding box center [483, 94] width 12 height 9
type input "$221.89"
type input "1"
type input "1500"
click at [477, 90] on button "add" at bounding box center [483, 94] width 12 height 9
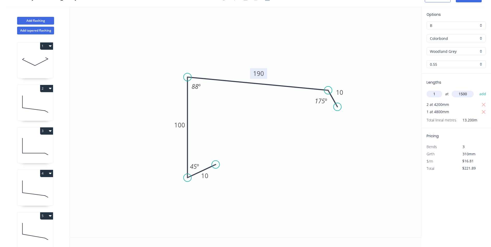
type input "$247.11"
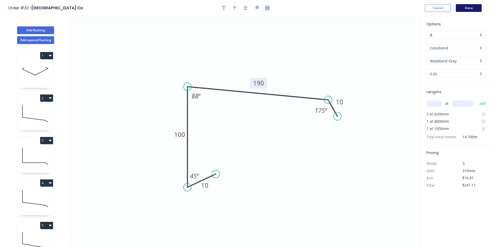
click at [464, 10] on button "Done" at bounding box center [469, 8] width 26 height 8
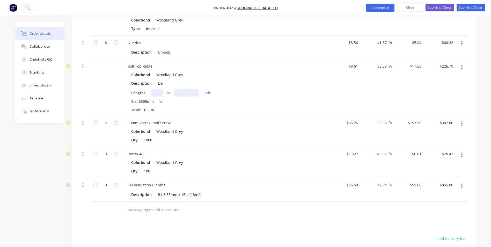
scroll to position [829, 0]
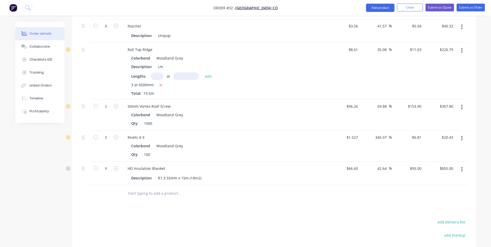
click at [153, 188] on input "text" at bounding box center [180, 193] width 104 height 10
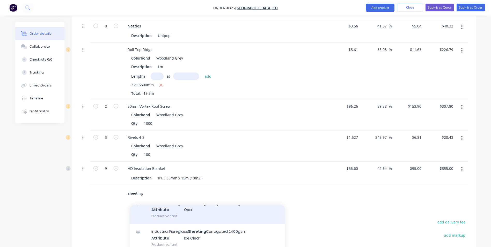
scroll to position [52, 0]
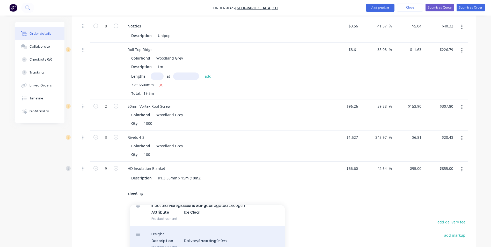
type input "sheeting"
click at [195, 226] on div "Freight Description Delivery Sheeting 0-9m Product variant" at bounding box center [207, 240] width 155 height 28
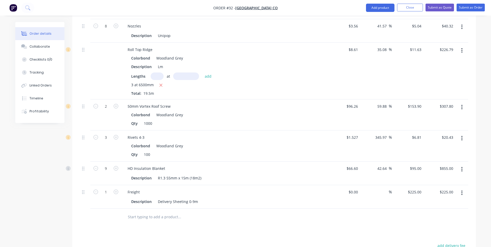
click at [165, 212] on input "text" at bounding box center [180, 217] width 104 height 10
type input "s"
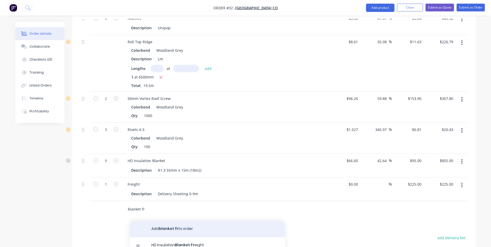
scroll to position [829, 0]
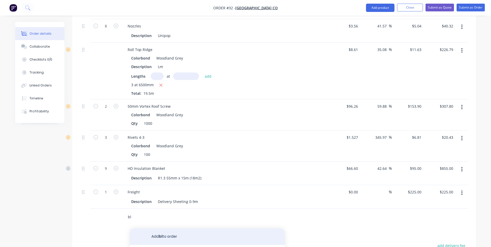
type input "b"
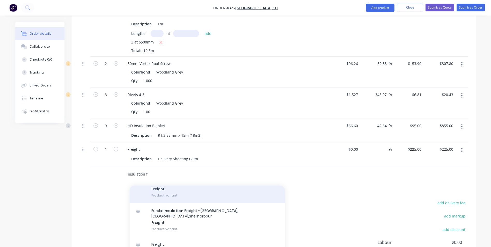
scroll to position [881, 0]
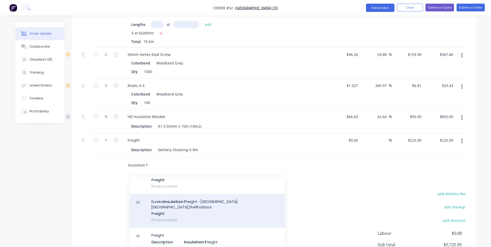
type input "insulation f"
click at [190, 194] on div "Eureka Insulation F reight - [GEOGRAPHIC_DATA],[GEOGRAPHIC_DATA],Shellharbour F…" at bounding box center [207, 211] width 155 height 34
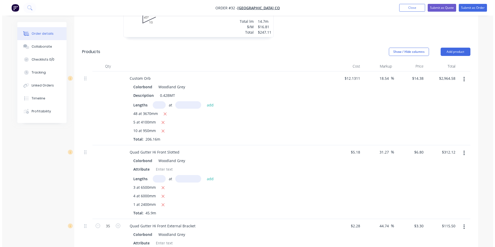
scroll to position [492, 0]
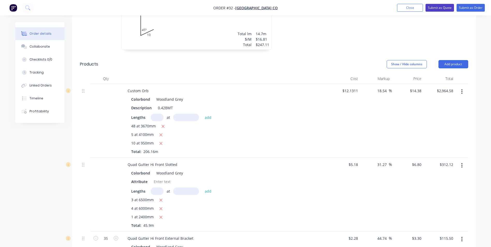
click at [431, 8] on button "Submit as Quote" at bounding box center [440, 8] width 28 height 8
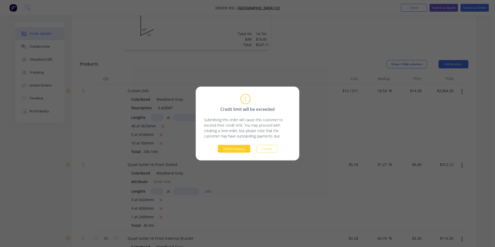
click at [230, 150] on button "Submit anyway" at bounding box center [234, 149] width 33 height 8
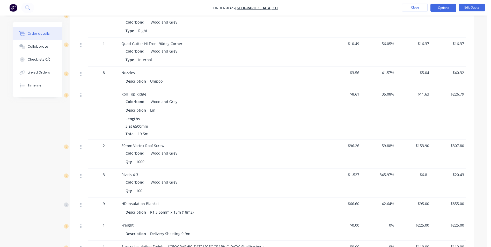
scroll to position [745, 0]
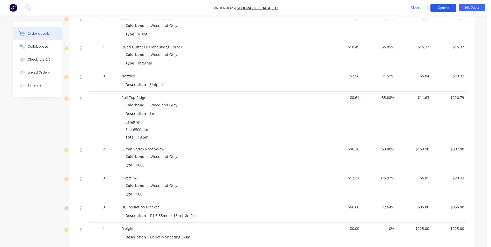
click at [442, 10] on button "Options" at bounding box center [444, 8] width 26 height 8
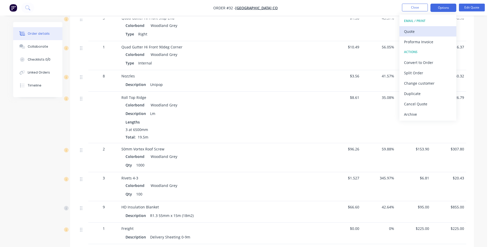
click at [413, 30] on div "Quote" at bounding box center [428, 32] width 48 height 8
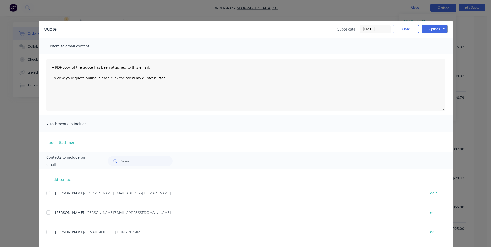
click at [47, 212] on div at bounding box center [48, 212] width 10 height 10
click at [430, 29] on button "Options" at bounding box center [435, 29] width 26 height 8
click at [433, 56] on button "Email" at bounding box center [438, 55] width 33 height 9
click at [406, 32] on button "Close" at bounding box center [406, 29] width 26 height 8
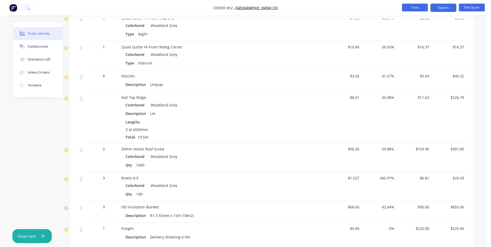
click at [416, 9] on button "Close" at bounding box center [415, 8] width 26 height 8
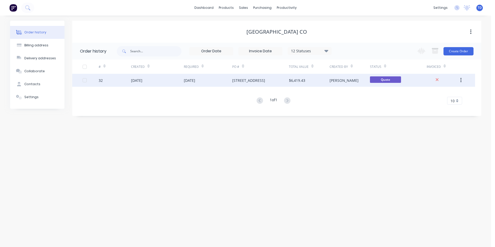
click at [307, 83] on div "$6,419.43" at bounding box center [309, 80] width 40 height 13
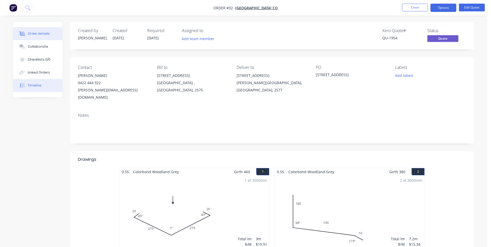
click at [39, 86] on div "Timeline" at bounding box center [35, 85] width 14 height 5
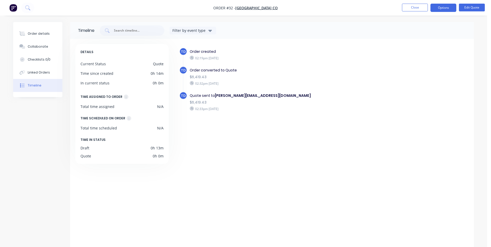
click at [402, 9] on ul "Close Options Edit Quote" at bounding box center [443, 8] width 95 height 8
click at [418, 6] on button "Close" at bounding box center [415, 8] width 26 height 8
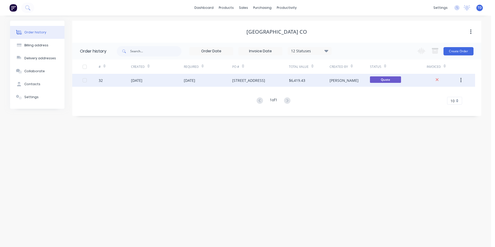
click at [284, 81] on div "[STREET_ADDRESS]" at bounding box center [260, 80] width 57 height 13
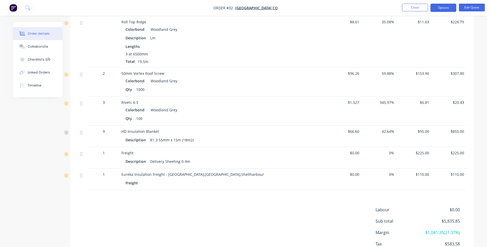
scroll to position [771, 0]
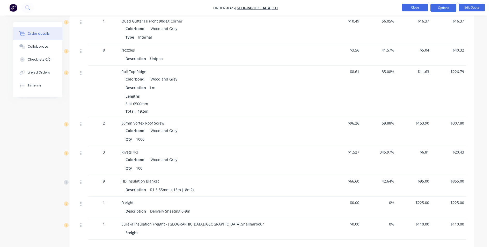
click at [408, 7] on button "Close" at bounding box center [415, 8] width 26 height 8
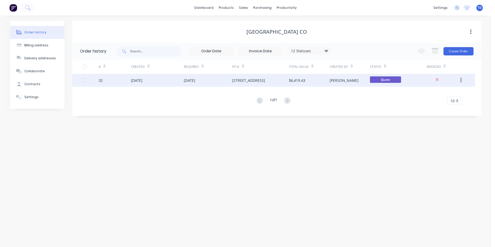
click at [172, 77] on div "[DATE]" at bounding box center [157, 80] width 53 height 13
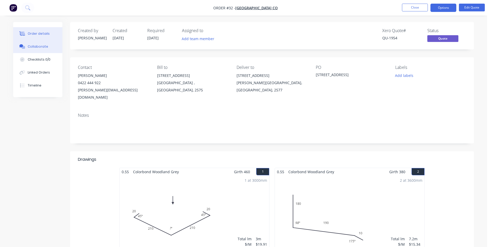
click at [44, 48] on div "Collaborate" at bounding box center [38, 46] width 20 height 5
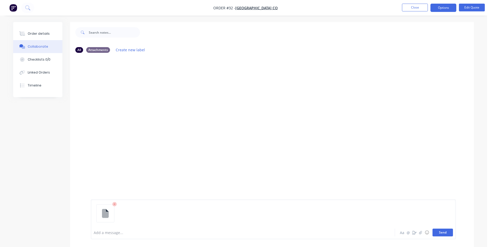
click at [440, 233] on button "Send" at bounding box center [443, 233] width 20 height 8
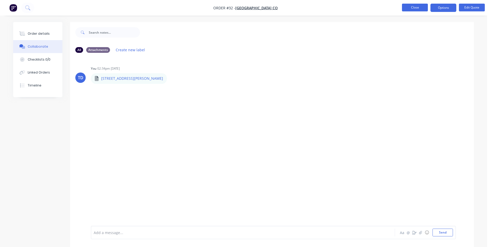
click at [409, 5] on button "Close" at bounding box center [415, 8] width 26 height 8
